Goal: Manage account settings

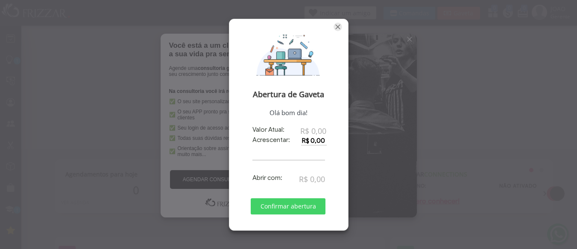
click at [337, 27] on span "Fechar" at bounding box center [338, 27] width 9 height 9
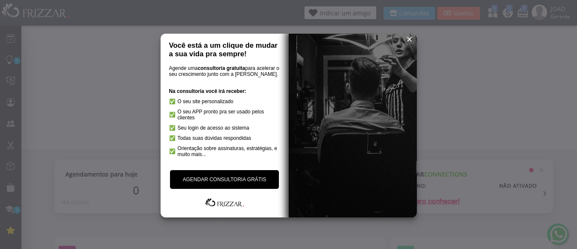
click at [408, 37] on span "reset" at bounding box center [409, 39] width 9 height 9
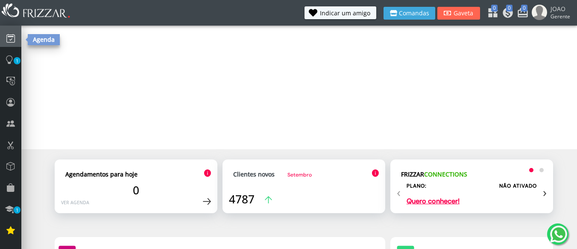
click at [12, 32] on icon at bounding box center [10, 38] width 9 height 12
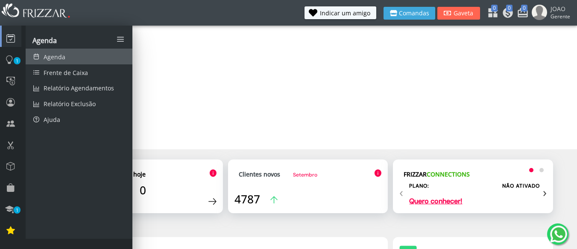
click at [60, 55] on span "Agenda" at bounding box center [55, 57] width 22 height 8
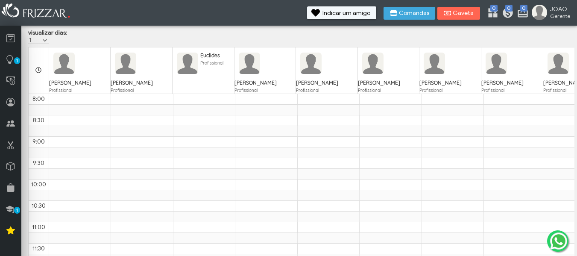
scroll to position [54, 0]
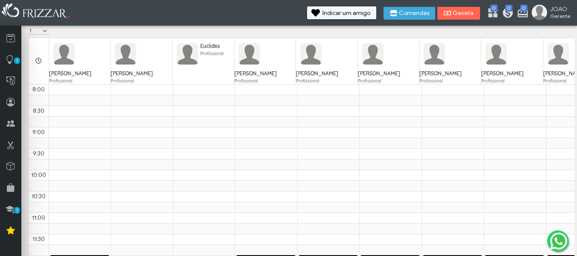
click at [46, 30] on span at bounding box center [45, 31] width 9 height 9
click at [39, 51] on li "1" at bounding box center [41, 53] width 26 height 13
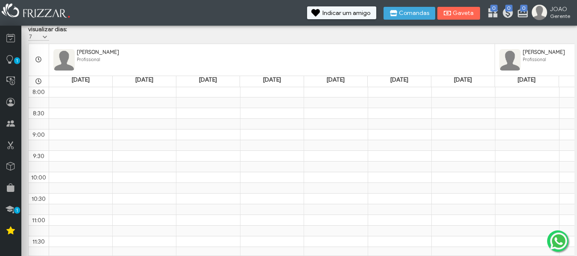
scroll to position [53, 0]
click at [45, 33] on span at bounding box center [45, 37] width 9 height 9
click at [33, 39] on li "1" at bounding box center [41, 41] width 26 height 13
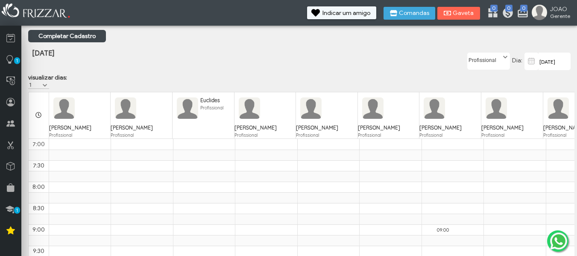
scroll to position [43, 0]
drag, startPoint x: 333, startPoint y: 251, endPoint x: 330, endPoint y: 130, distance: 121.3
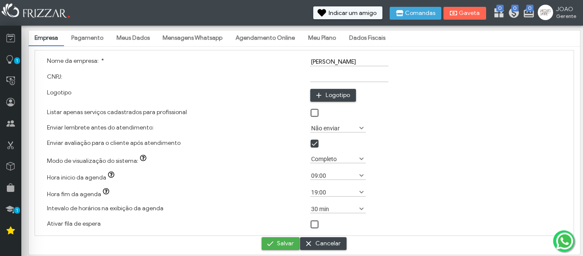
type input "C:\fakepath\logo novo! 2016.jpg"
click at [69, 93] on label "Logotipo" at bounding box center [59, 92] width 24 height 7
click at [277, 243] on button "Salvar" at bounding box center [281, 243] width 38 height 13
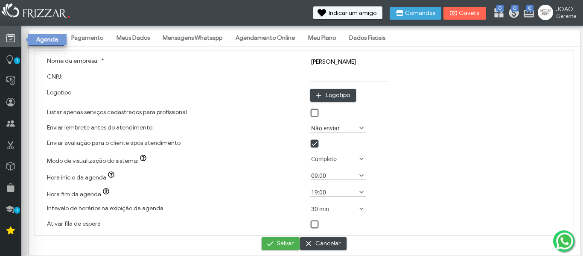
click at [13, 36] on icon at bounding box center [10, 38] width 9 height 11
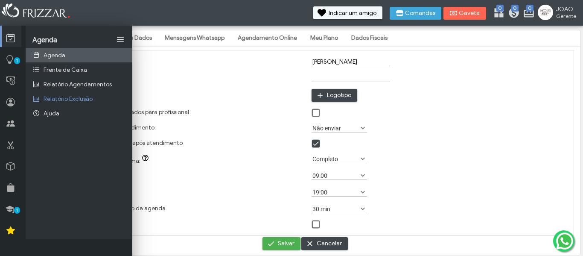
click at [48, 58] on span "Agenda" at bounding box center [55, 55] width 22 height 7
